Goal: Transaction & Acquisition: Book appointment/travel/reservation

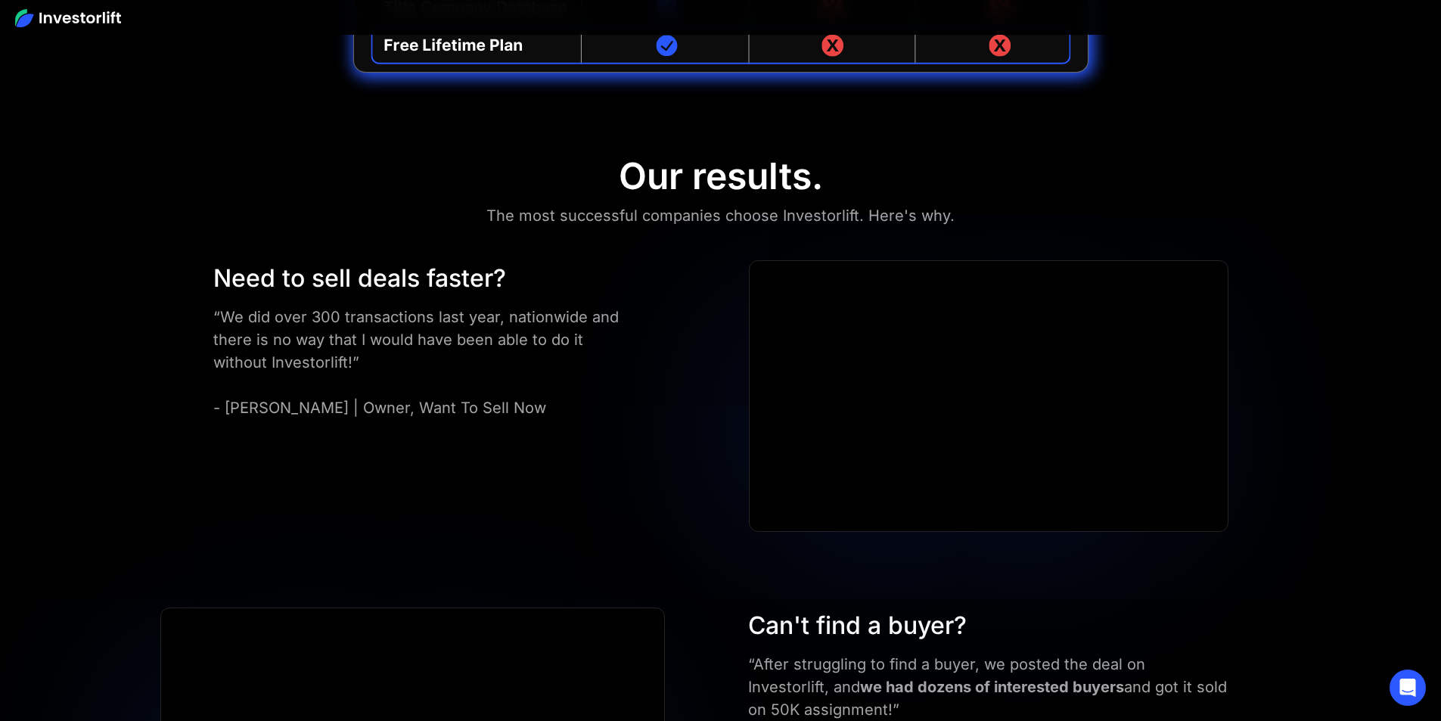
scroll to position [7271, 0]
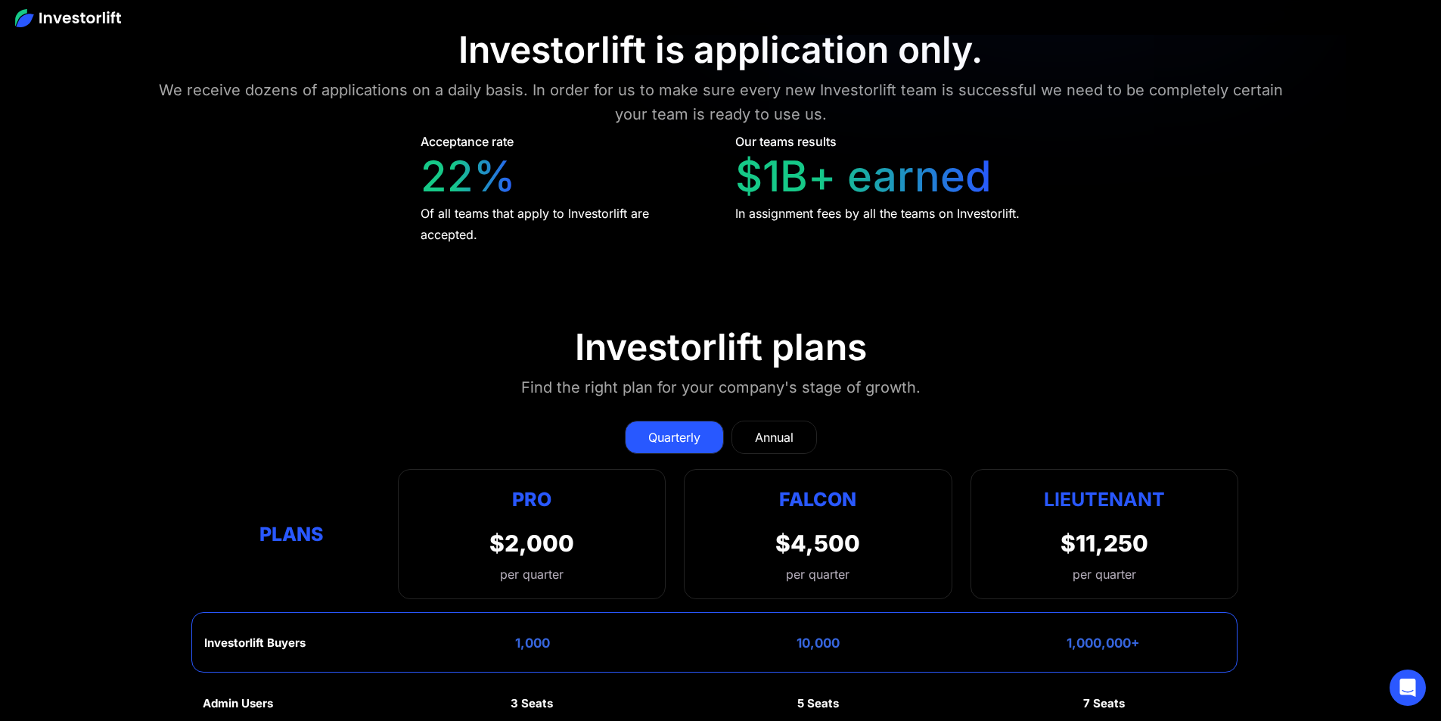
drag, startPoint x: 589, startPoint y: 381, endPoint x: 630, endPoint y: 502, distance: 127.8
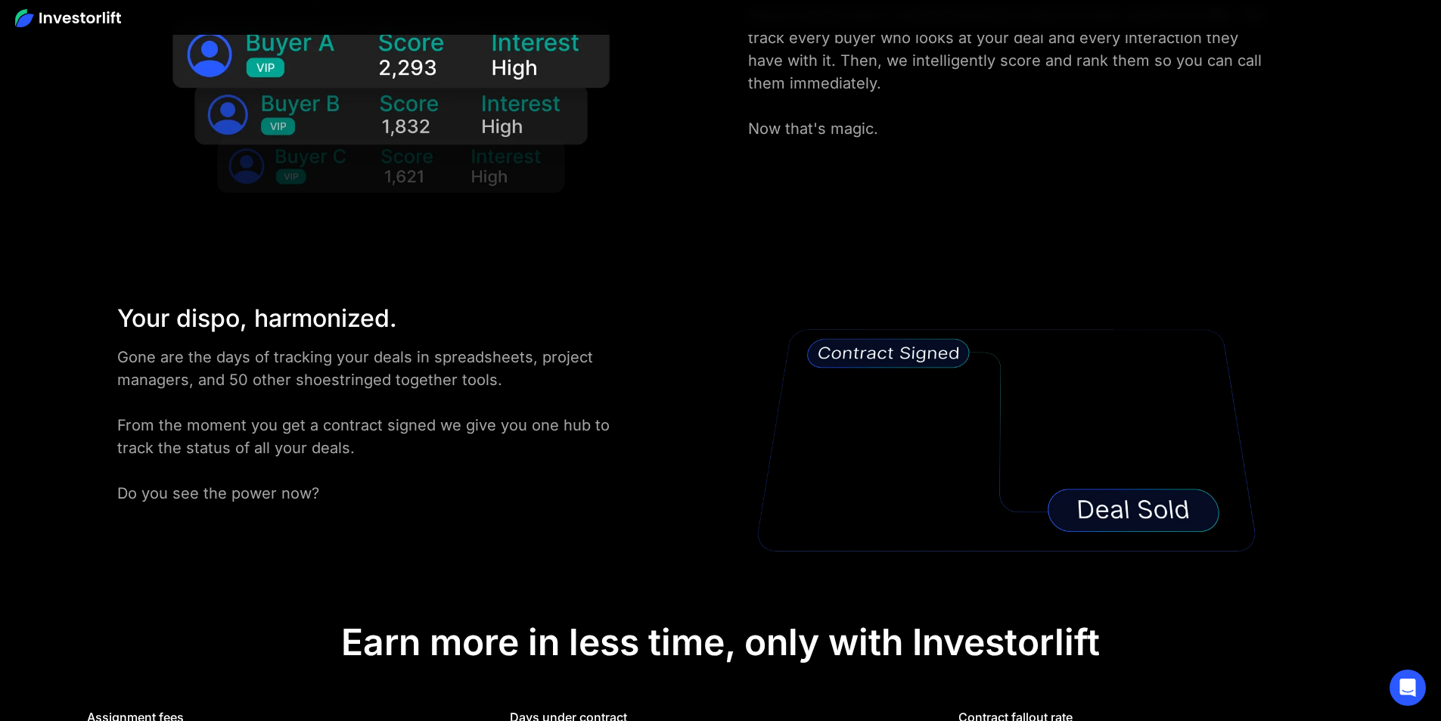
scroll to position [0, 0]
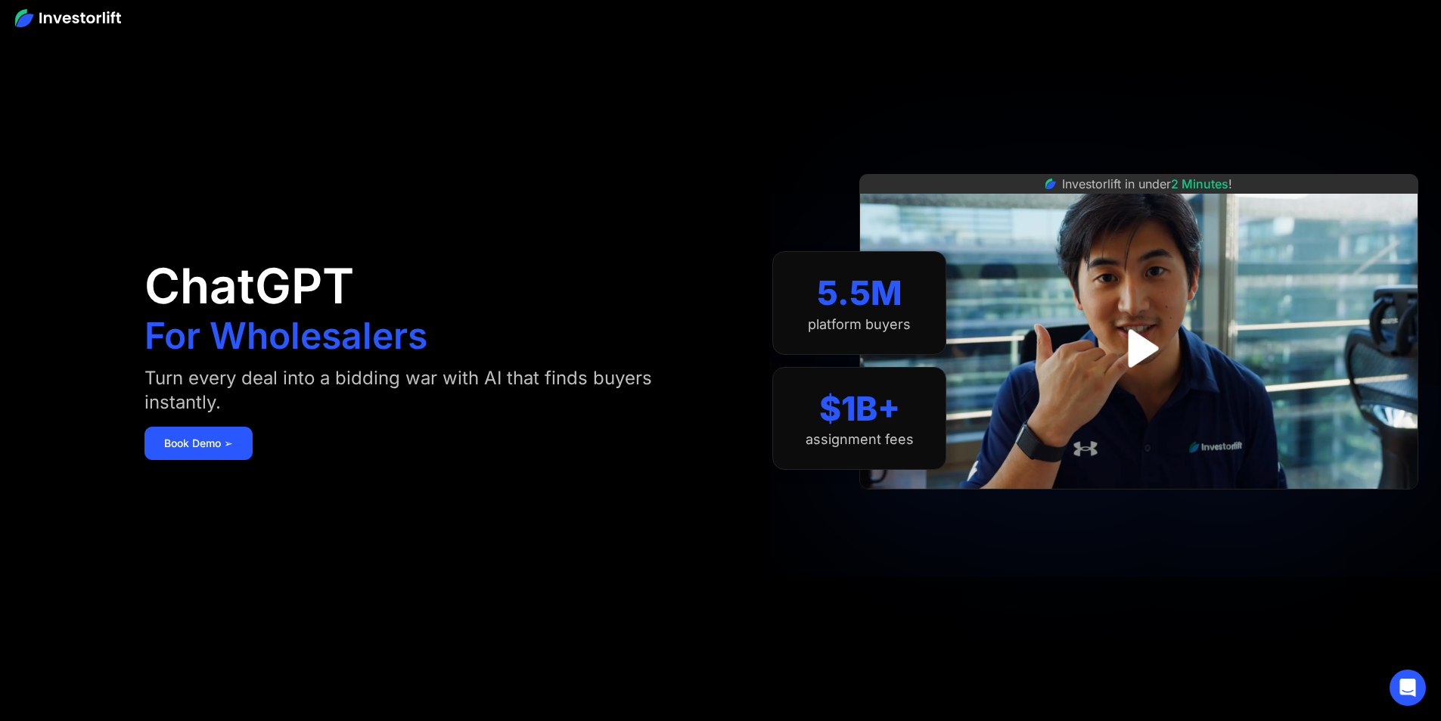
drag, startPoint x: 787, startPoint y: 123, endPoint x: 683, endPoint y: -66, distance: 215.4
click at [253, 453] on link "Book Demo ➢" at bounding box center [199, 443] width 108 height 33
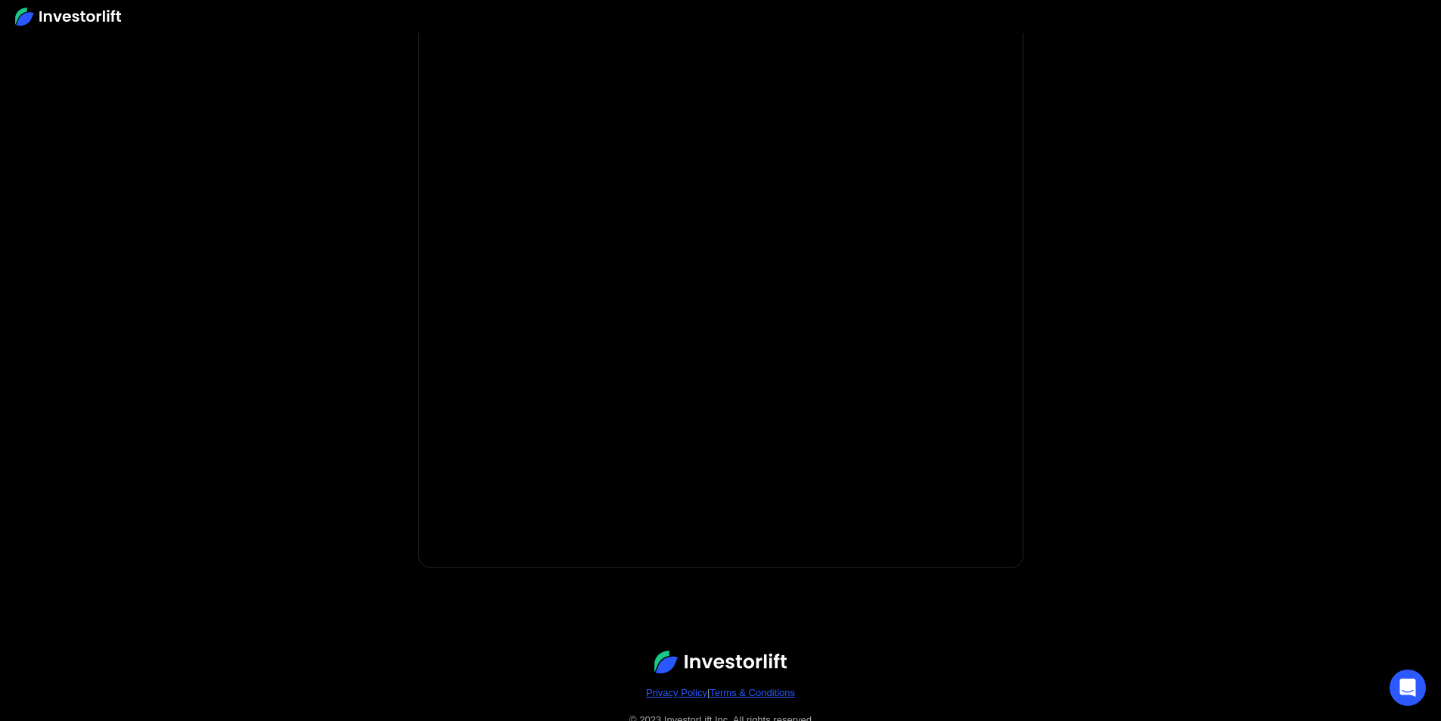
scroll to position [185, 0]
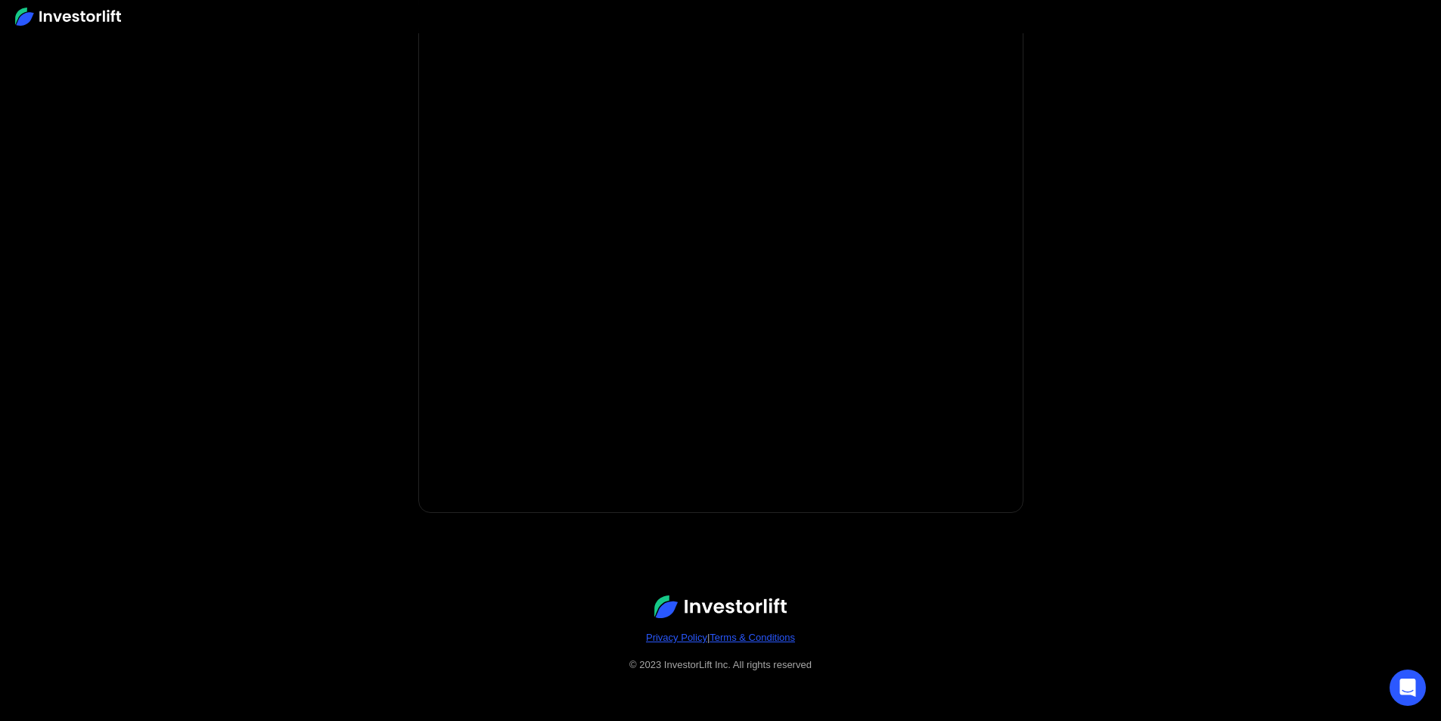
click at [0, 6] on div at bounding box center [720, 16] width 1441 height 33
click at [17, 15] on img at bounding box center [68, 17] width 106 height 18
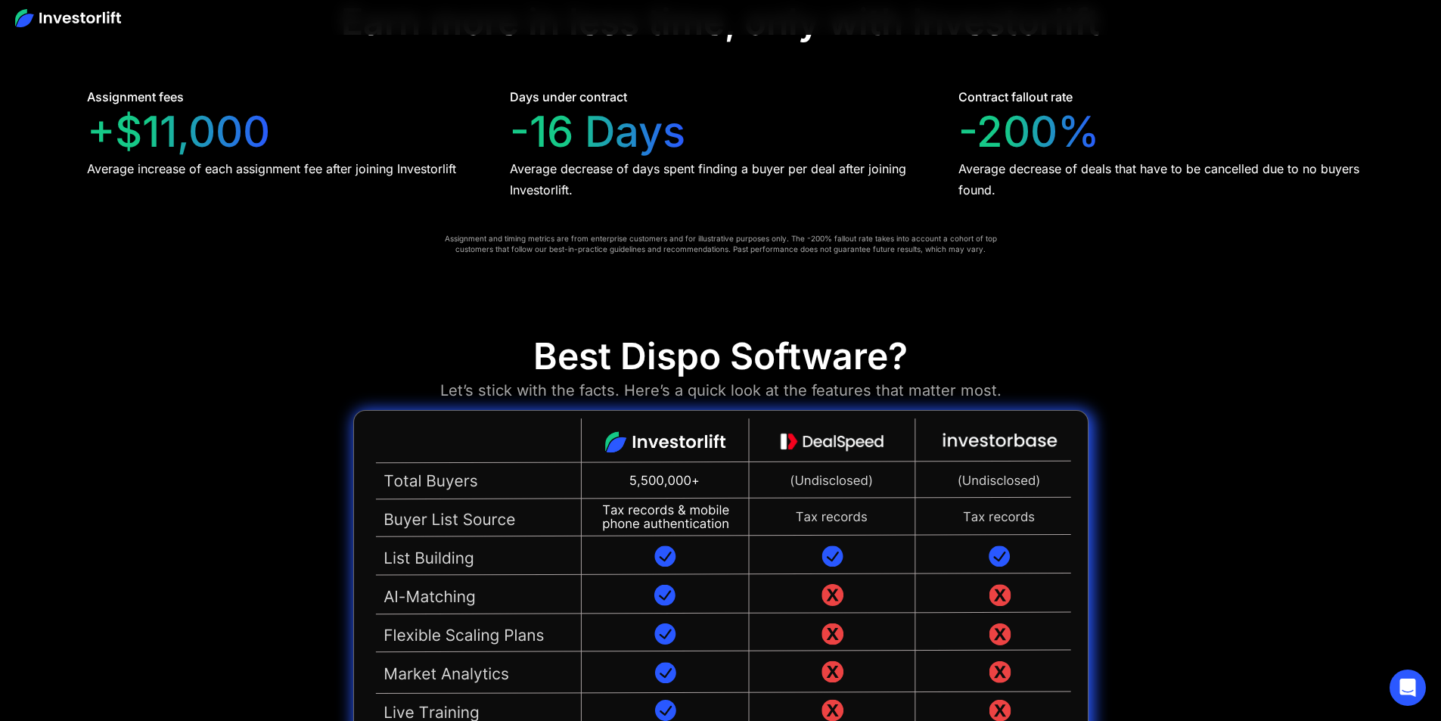
scroll to position [3481, 0]
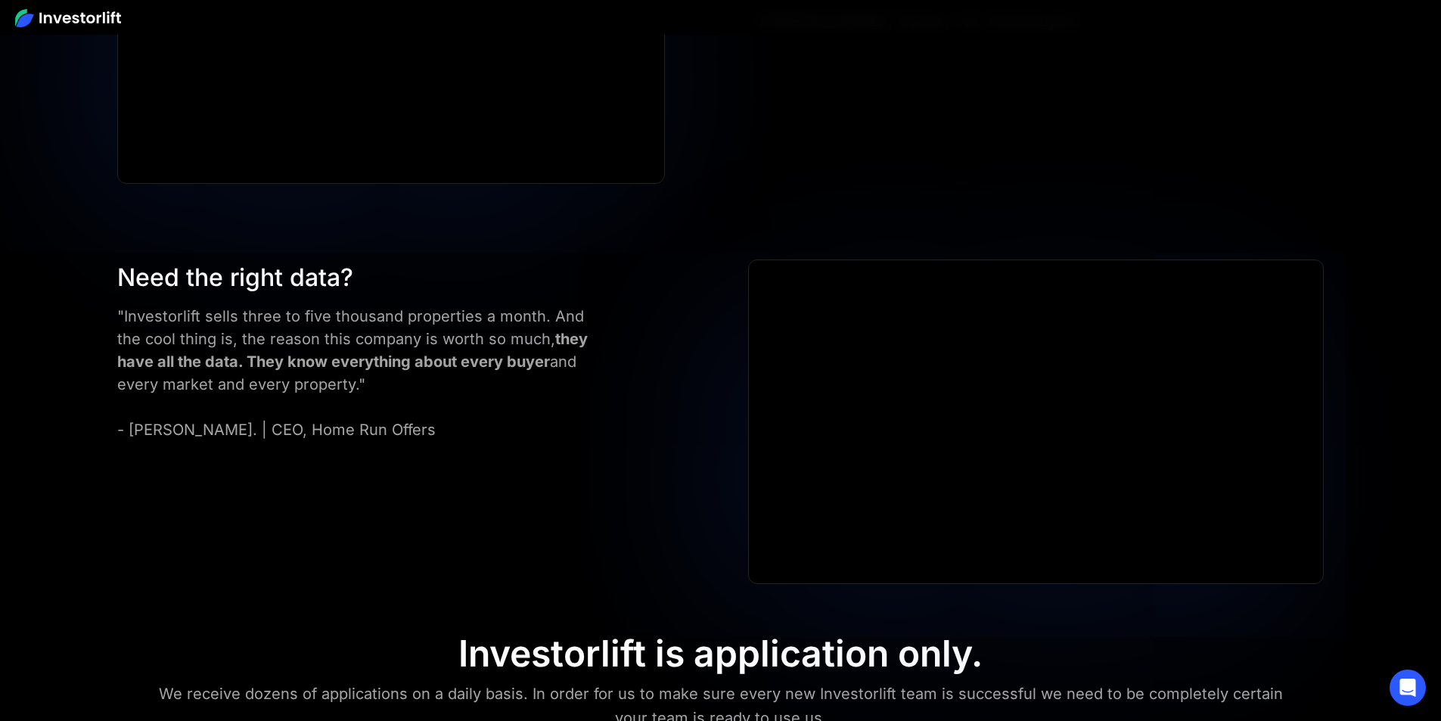
drag, startPoint x: 213, startPoint y: 367, endPoint x: 278, endPoint y: 506, distance: 153.4
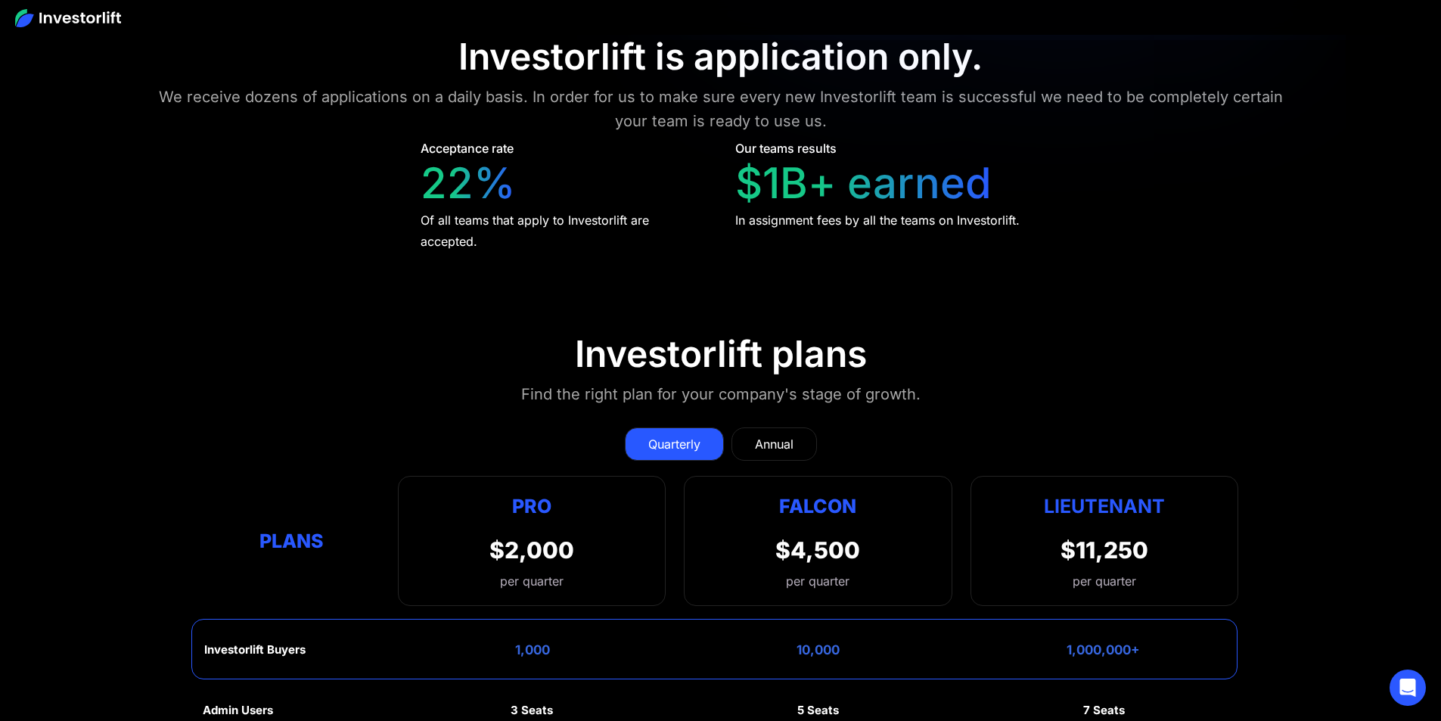
scroll to position [7271, 0]
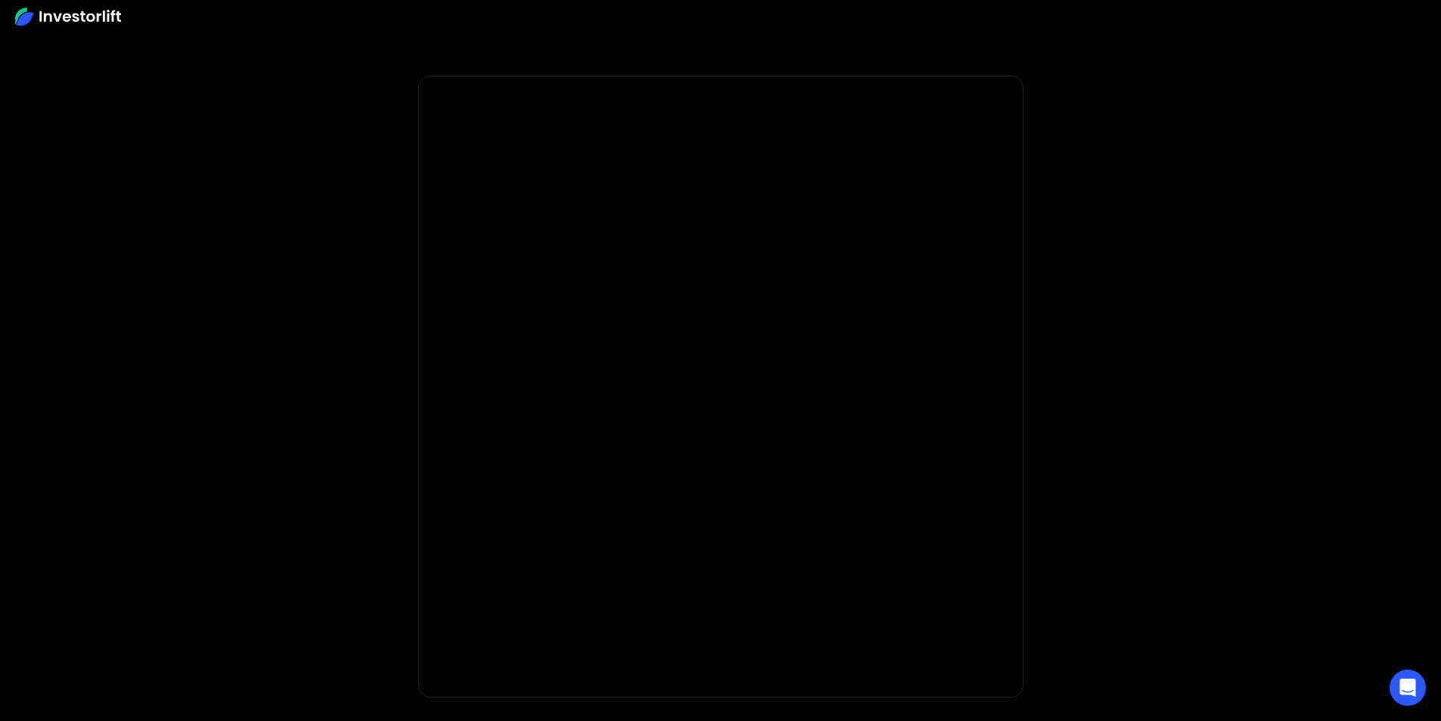
click at [313, 270] on body "**********" at bounding box center [720, 453] width 1441 height 906
